Goal: Find specific page/section: Find specific page/section

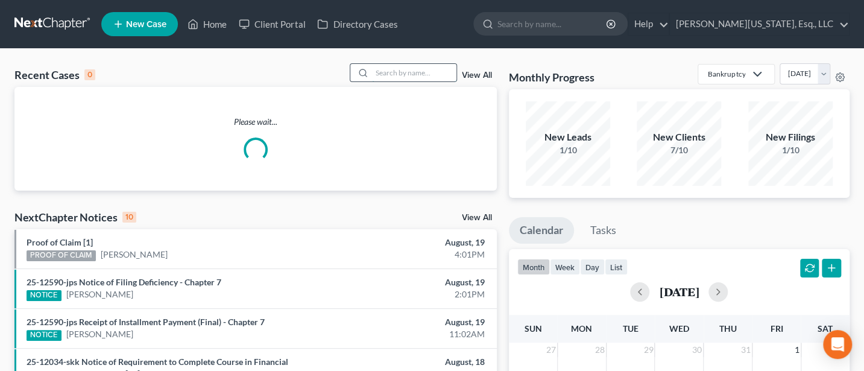
click at [394, 77] on input "search" at bounding box center [414, 72] width 84 height 17
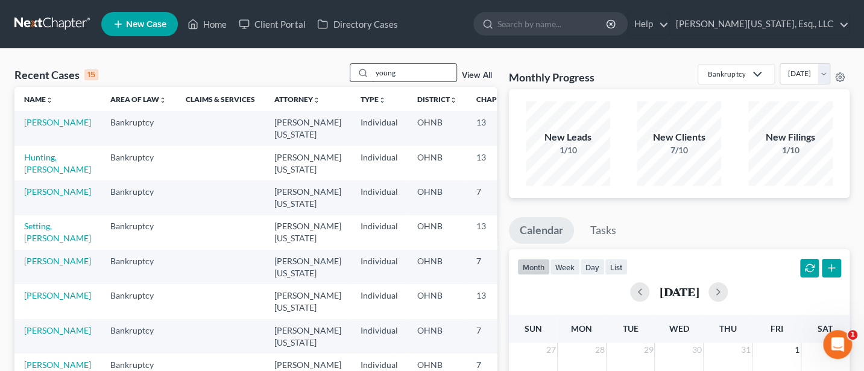
type input "young"
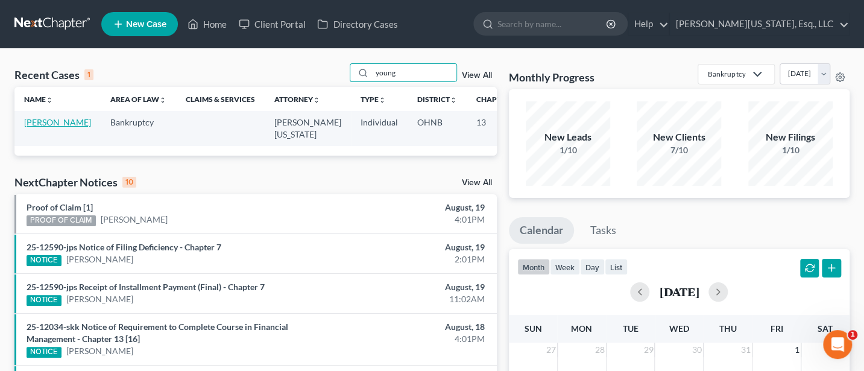
click at [37, 125] on link "[PERSON_NAME]" at bounding box center [57, 122] width 67 height 10
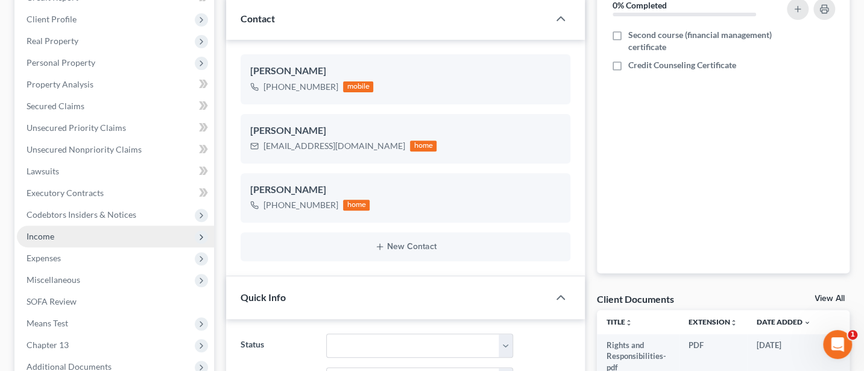
scroll to position [321, 0]
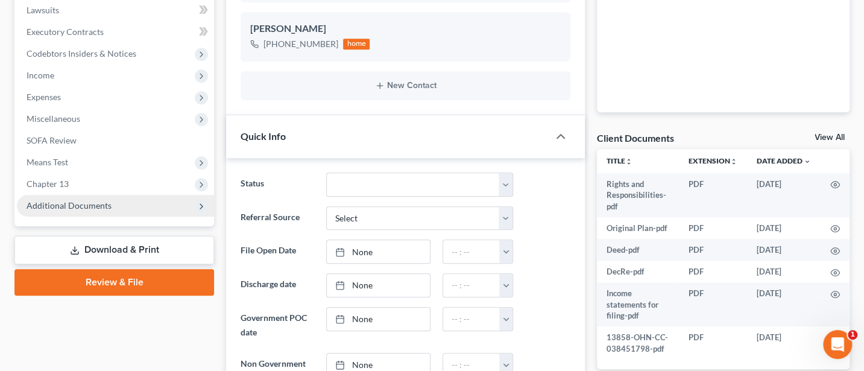
click at [71, 204] on span "Additional Documents" at bounding box center [69, 205] width 85 height 10
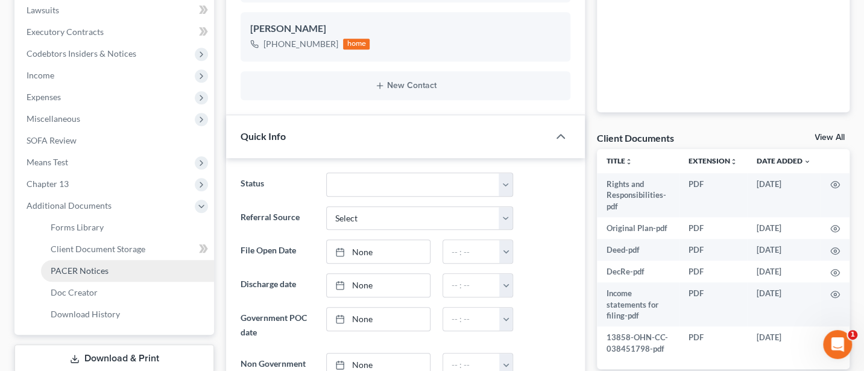
click at [86, 273] on span "PACER Notices" at bounding box center [80, 270] width 58 height 10
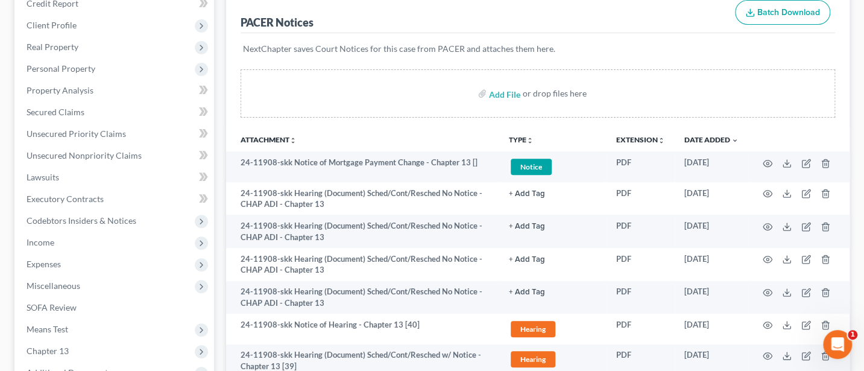
scroll to position [160, 0]
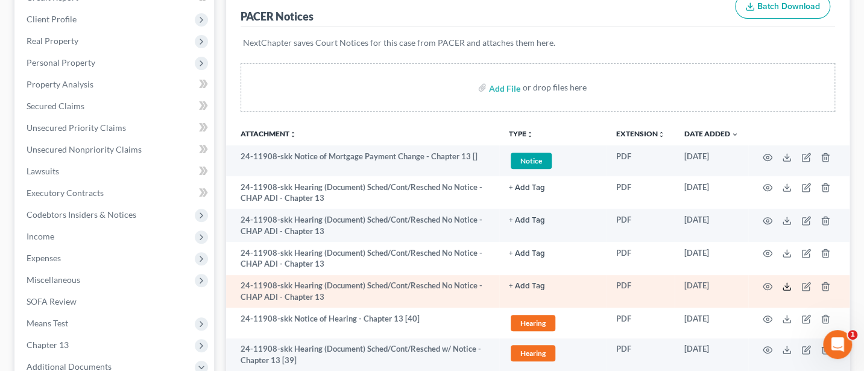
click at [788, 288] on icon at bounding box center [787, 287] width 10 height 10
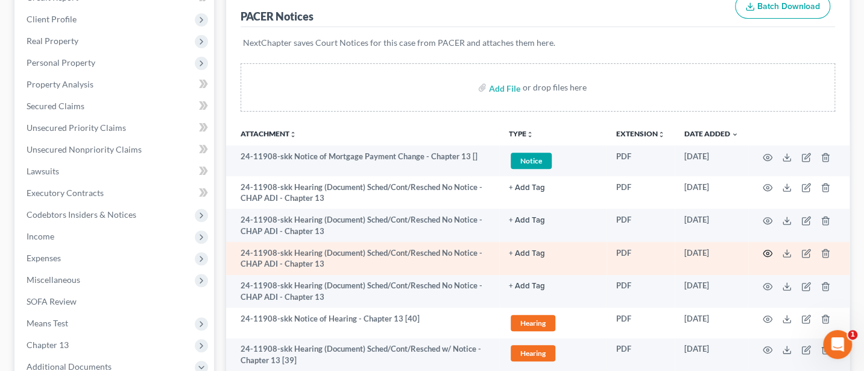
click at [765, 251] on icon "button" at bounding box center [768, 253] width 10 height 10
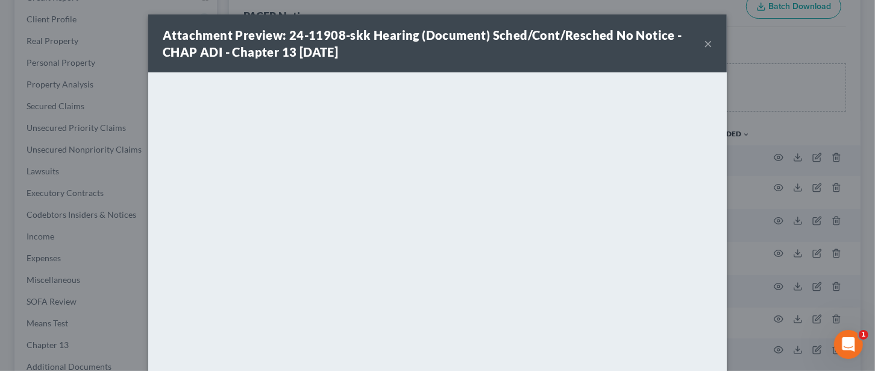
click at [704, 43] on button "×" at bounding box center [708, 43] width 8 height 14
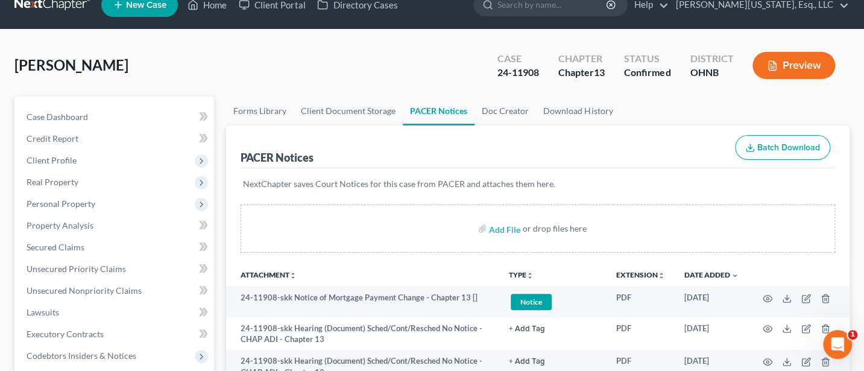
scroll to position [0, 0]
